Goal: Task Accomplishment & Management: Use online tool/utility

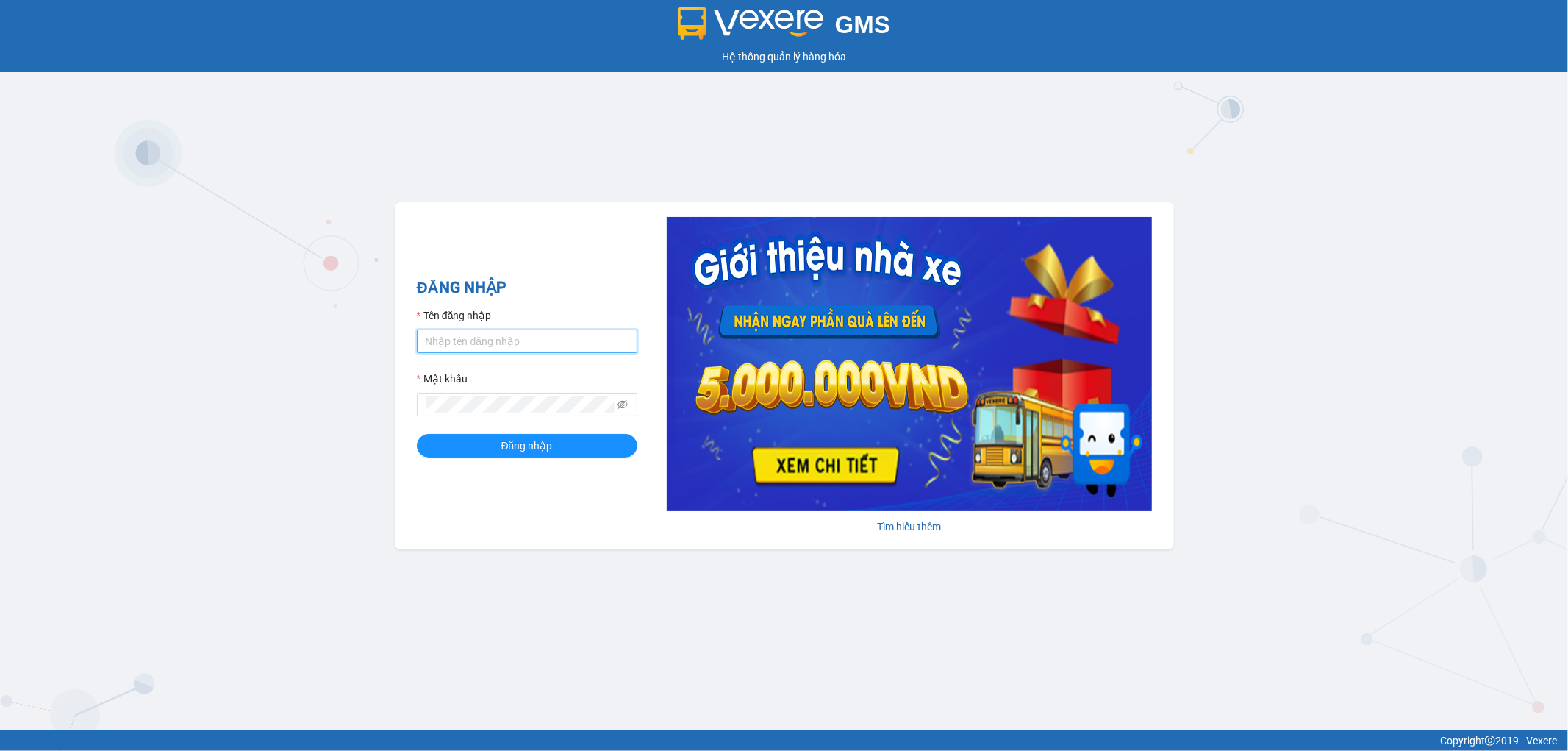
click at [534, 340] on input "Tên đăng nhập" at bounding box center [527, 341] width 220 height 23
type input "[DOMAIN_NAME]"
click at [417, 434] on button "Đăng nhập" at bounding box center [527, 446] width 220 height 23
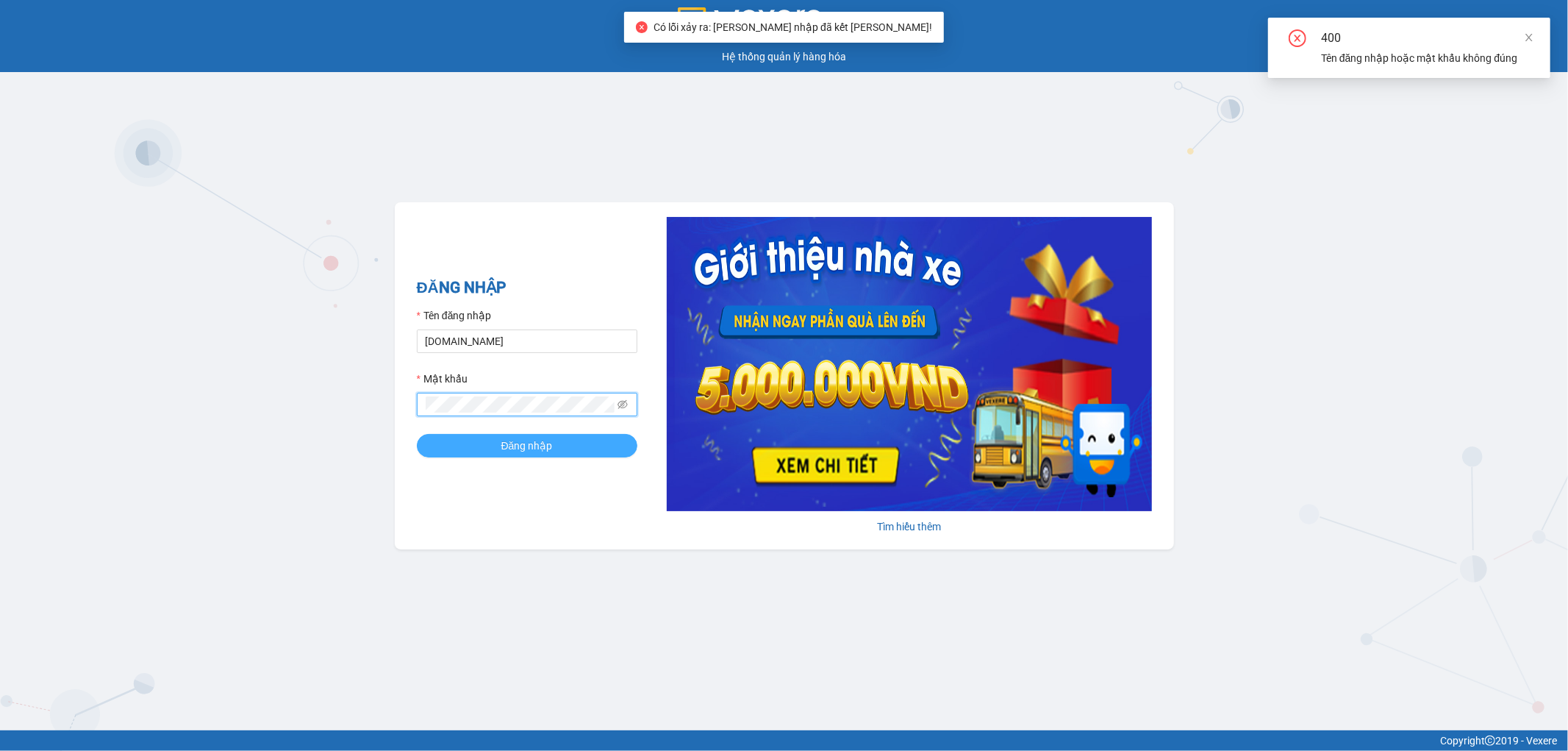
click at [536, 450] on span "Đăng nhập" at bounding box center [527, 446] width 51 height 16
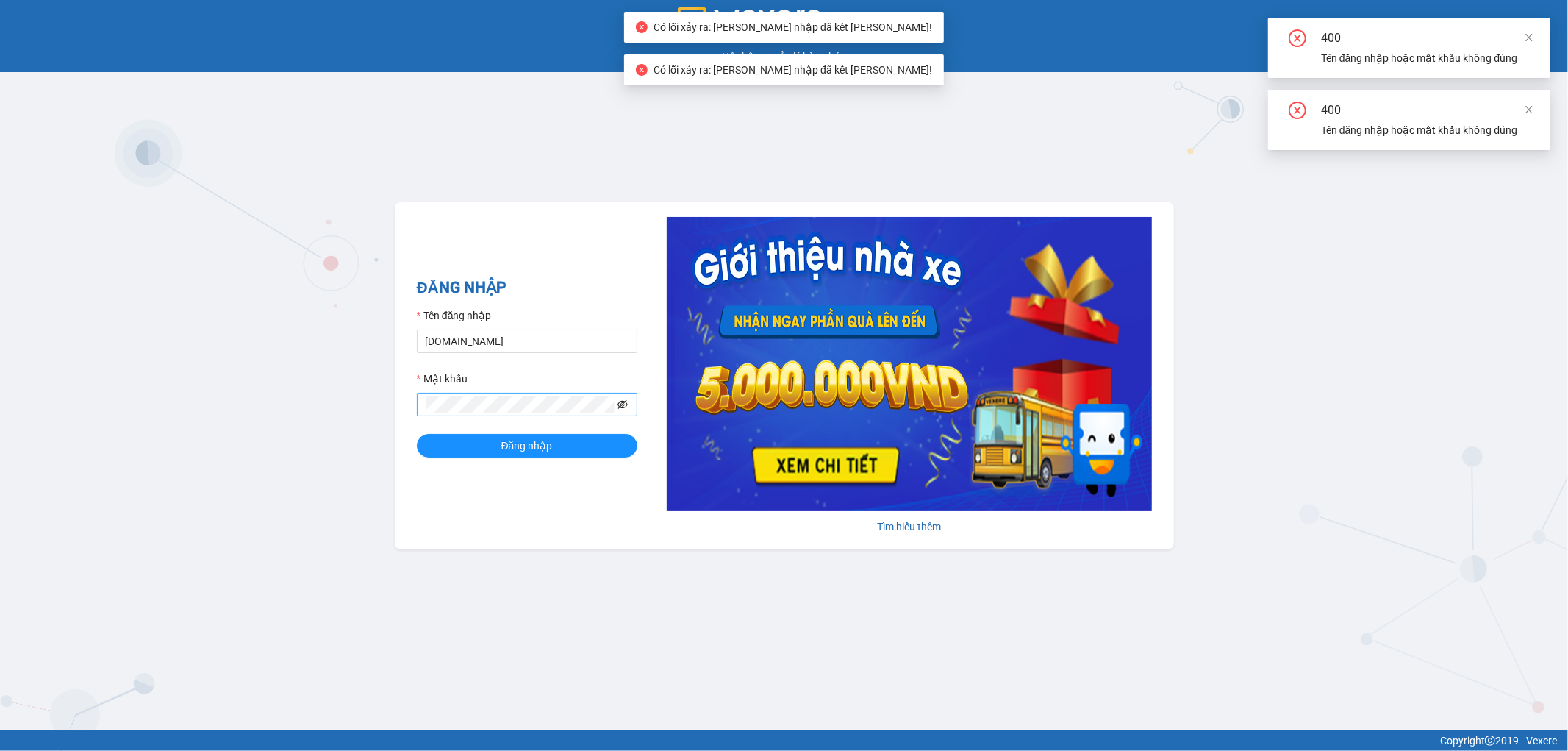
click at [623, 407] on icon "eye-invisible" at bounding box center [623, 405] width 3 height 3
click at [628, 410] on span at bounding box center [527, 404] width 220 height 23
click at [624, 405] on icon "eye" at bounding box center [623, 404] width 11 height 11
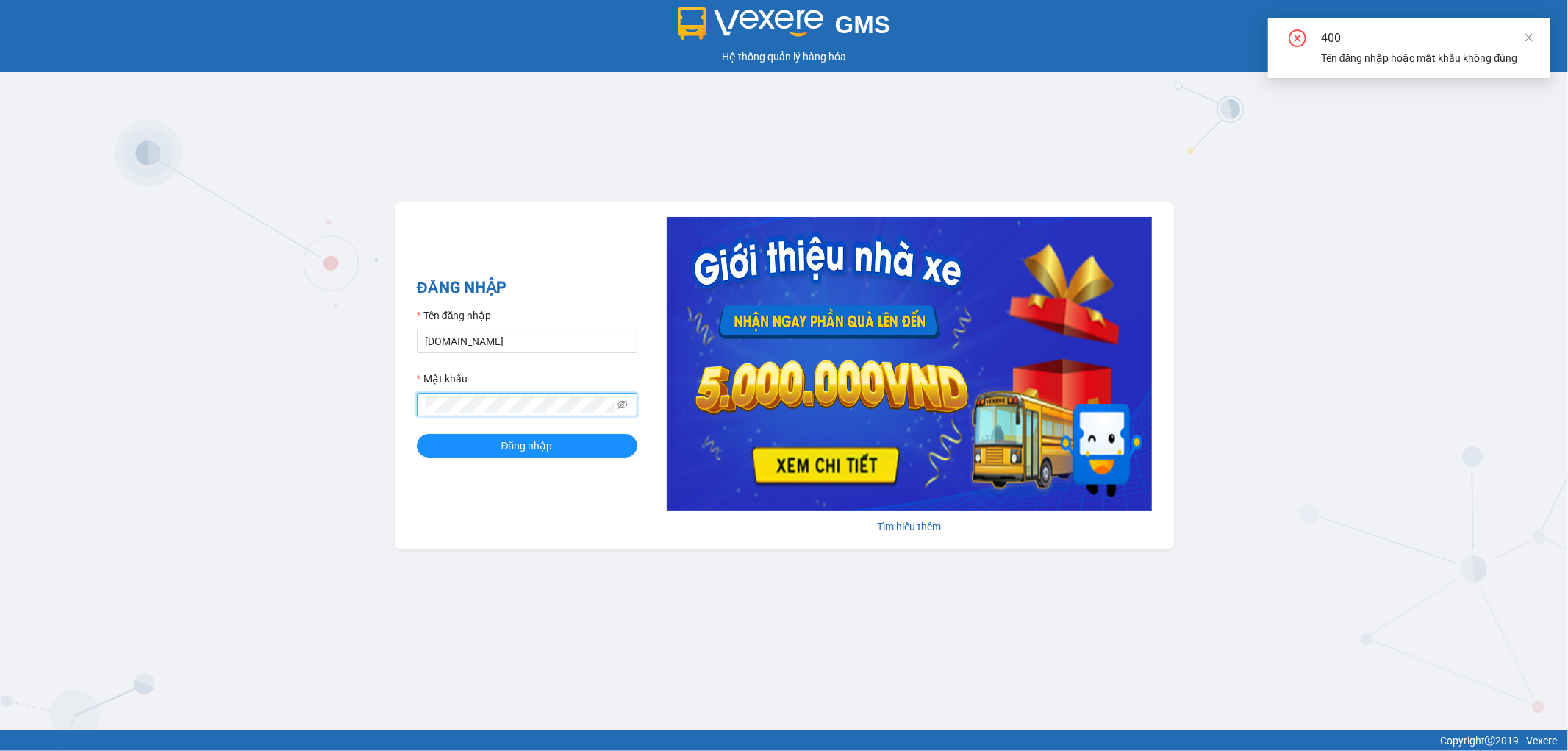
click at [417, 434] on button "Đăng nhập" at bounding box center [527, 446] width 220 height 23
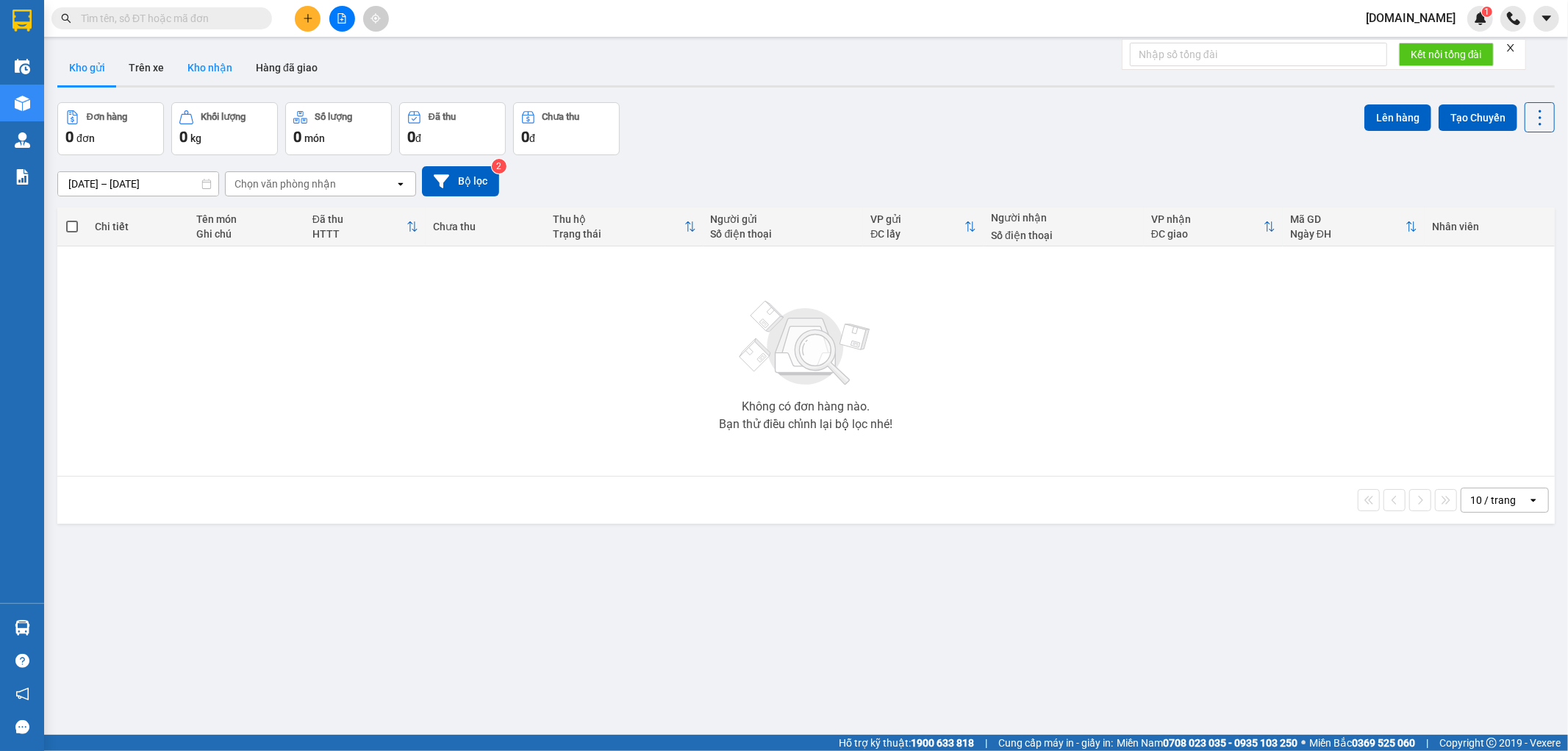
drag, startPoint x: 135, startPoint y: 18, endPoint x: 222, endPoint y: 67, distance: 99.8
click at [136, 18] on input "text" at bounding box center [167, 18] width 173 height 16
paste input "0919019968"
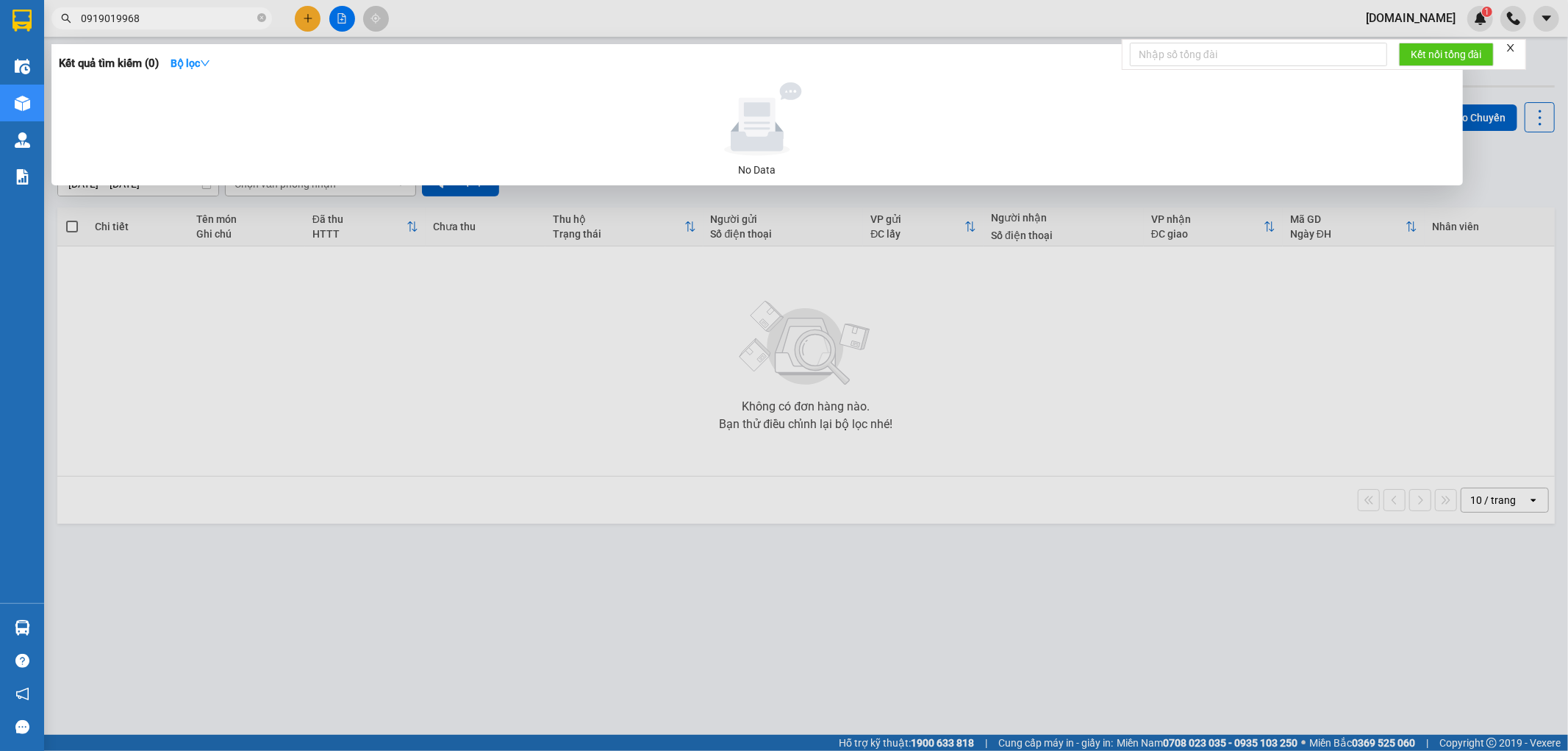
type input "0919019968"
click at [794, 134] on icon at bounding box center [757, 119] width 135 height 73
click at [1512, 50] on icon "close" at bounding box center [1511, 47] width 11 height 11
drag, startPoint x: 592, startPoint y: 403, endPoint x: 1333, endPoint y: 307, distance: 747.2
click at [623, 403] on div at bounding box center [784, 375] width 1568 height 751
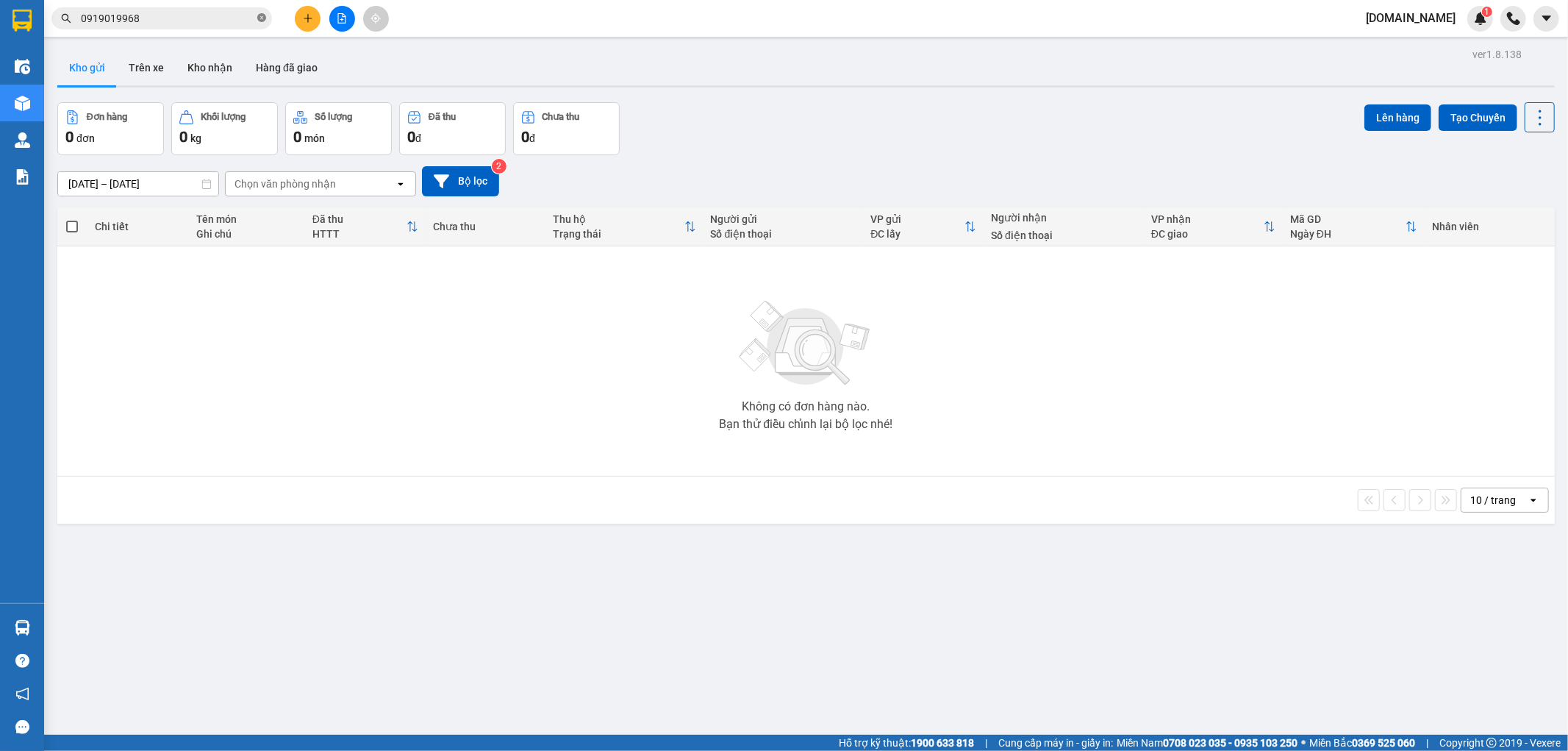
click at [258, 17] on icon "close-circle" at bounding box center [261, 17] width 9 height 9
click at [214, 14] on input "text" at bounding box center [167, 18] width 173 height 16
